Goal: Information Seeking & Learning: Learn about a topic

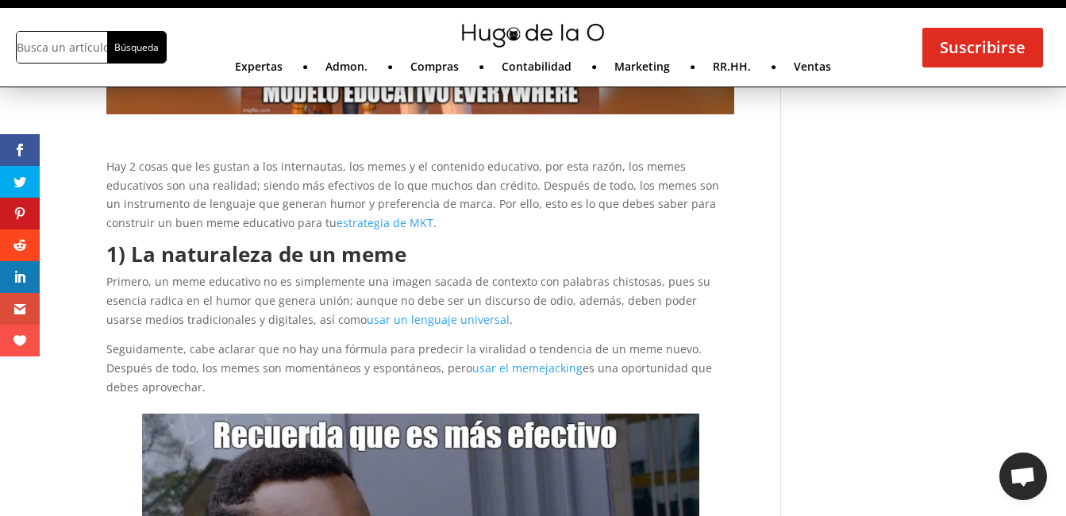
scroll to position [413, 0]
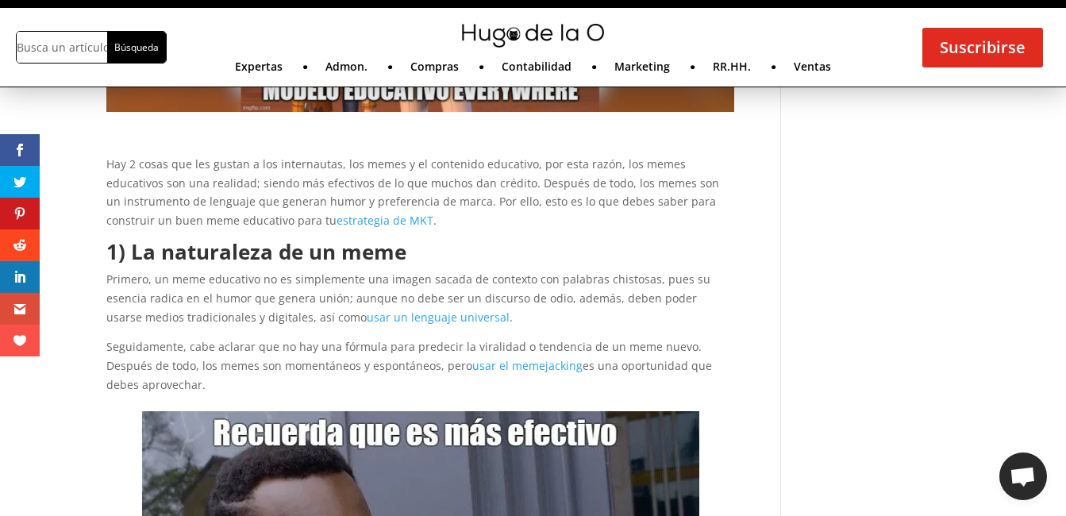
click at [336, 228] on link "estrategia de MKT" at bounding box center [384, 220] width 97 height 15
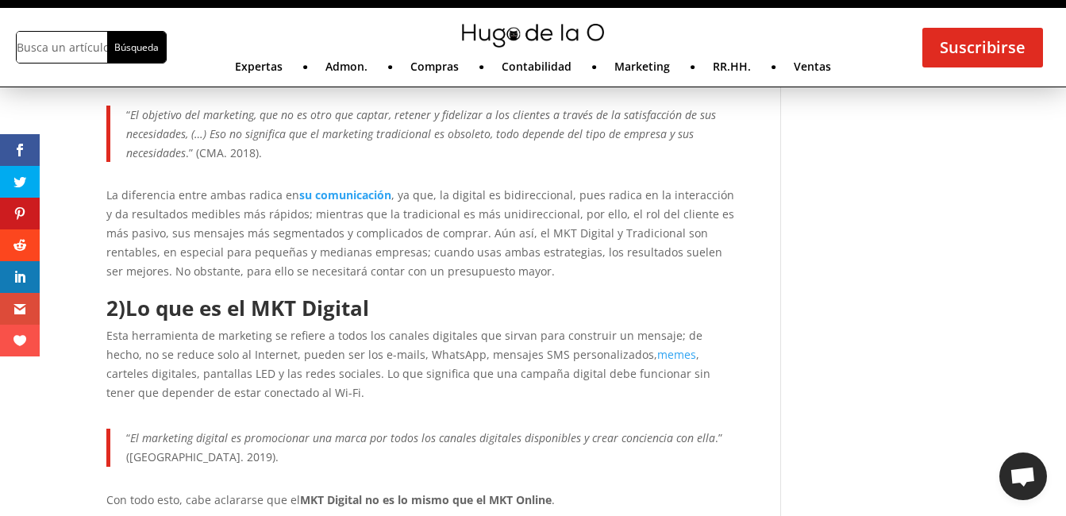
scroll to position [698, 0]
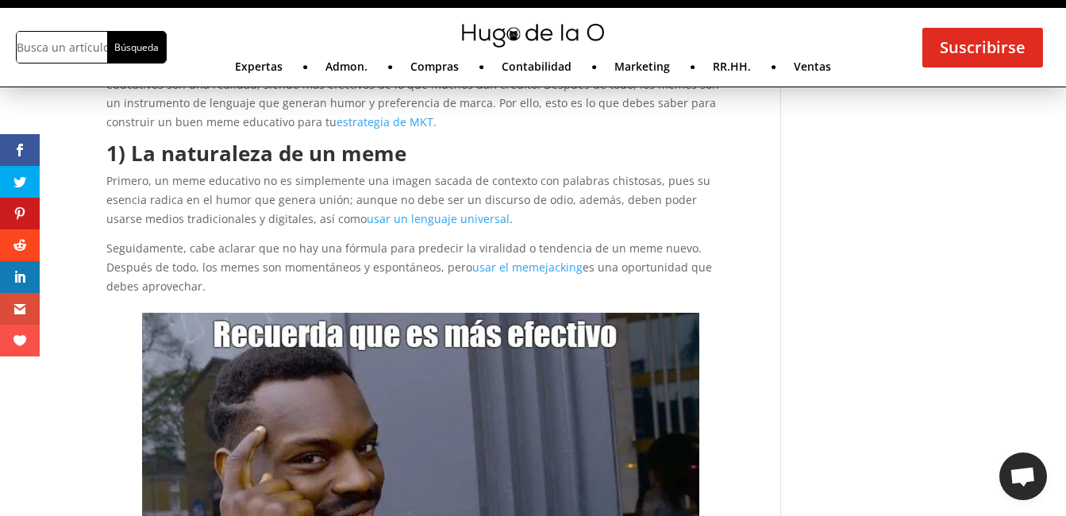
scroll to position [508, 0]
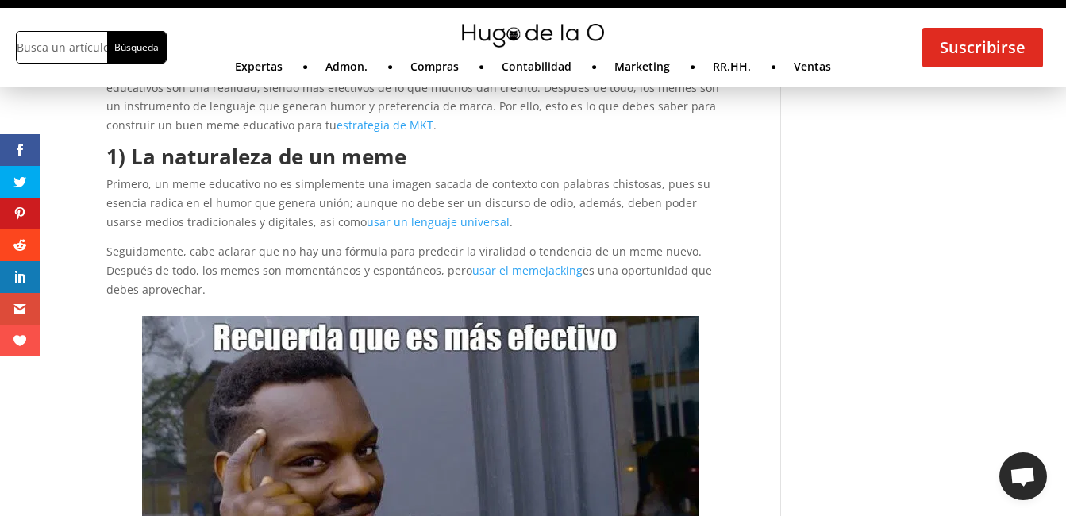
click at [510, 278] on link "usar el memejacking" at bounding box center [527, 270] width 110 height 15
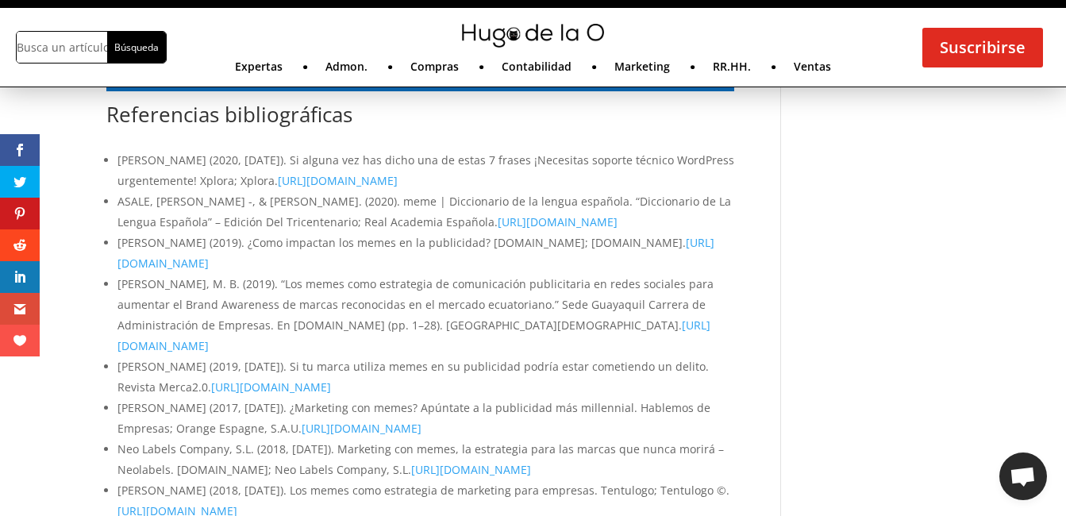
scroll to position [3296, 0]
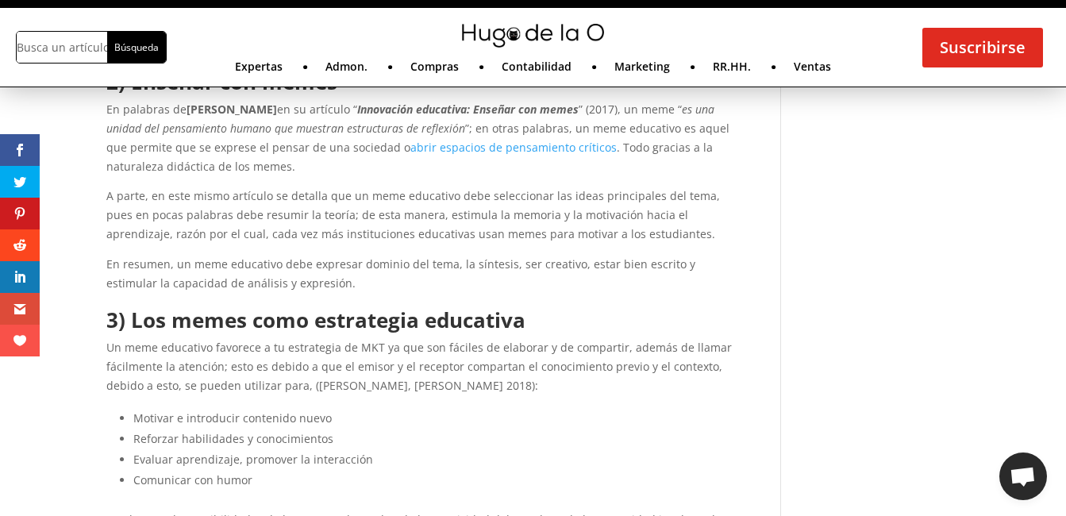
scroll to position [1042, 0]
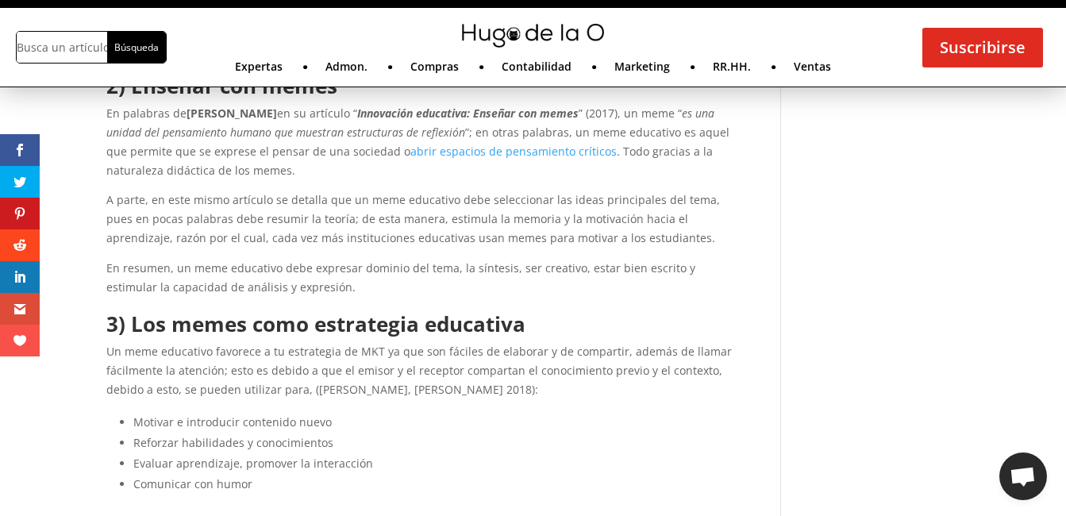
click at [463, 104] on h2 "2) Enseñar con memes" at bounding box center [420, 89] width 628 height 29
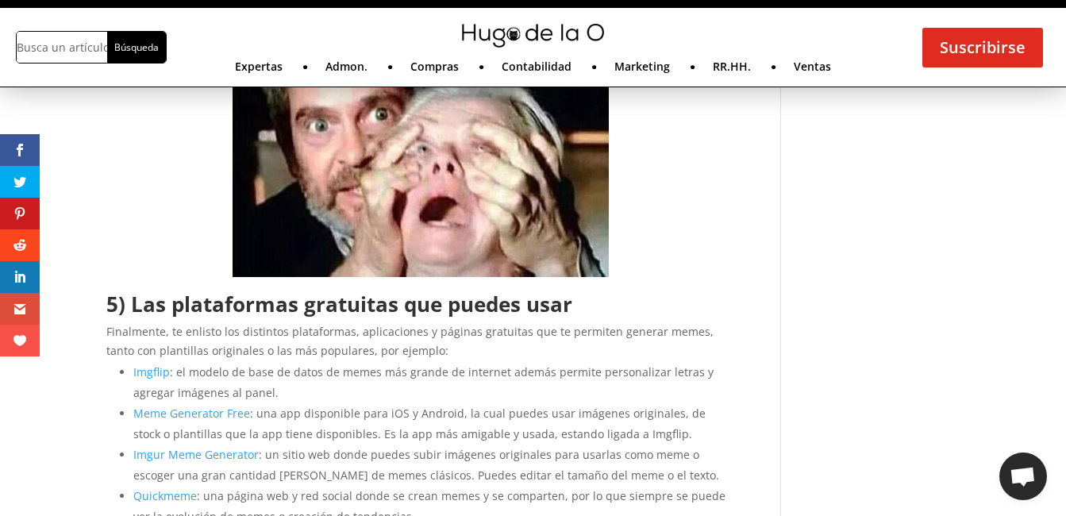
scroll to position [2756, 0]
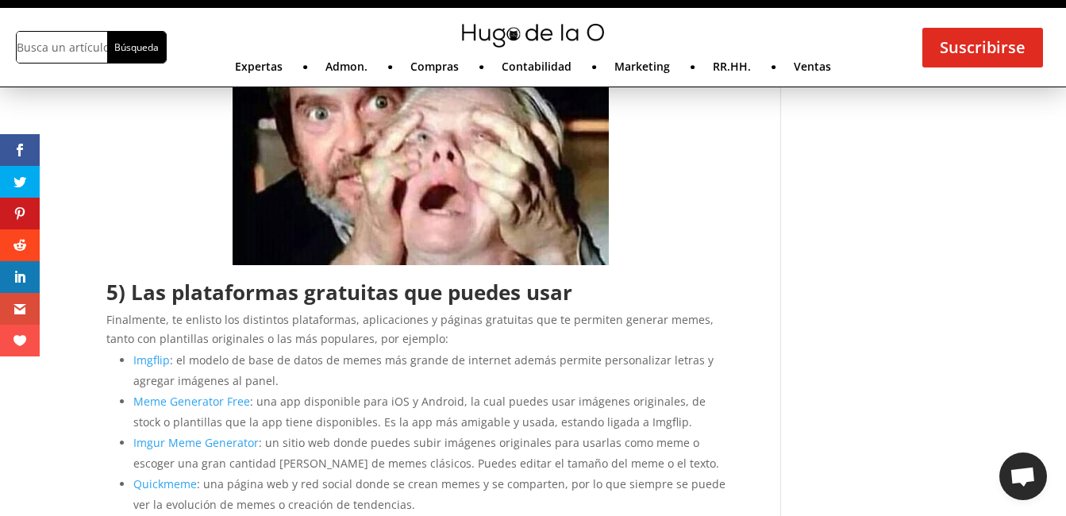
click at [217, 409] on link "Meme Generator Free" at bounding box center [191, 401] width 117 height 15
